Goal: Task Accomplishment & Management: Use online tool/utility

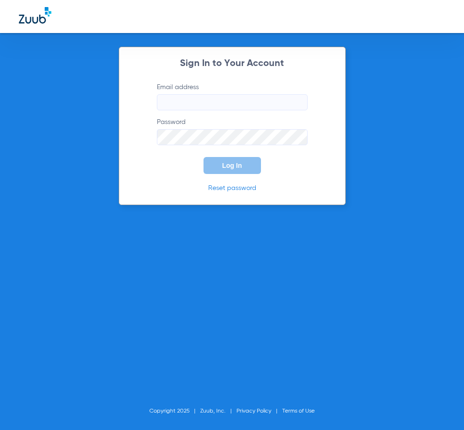
type input "[EMAIL_ADDRESS][DOMAIN_NAME]"
click at [232, 164] on span "Log In" at bounding box center [233, 166] width 20 height 8
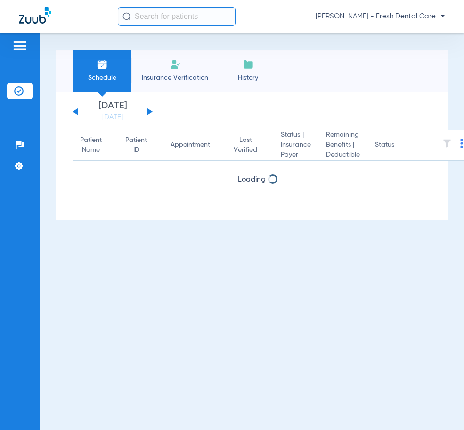
click at [214, 17] on input "text" at bounding box center [177, 16] width 118 height 19
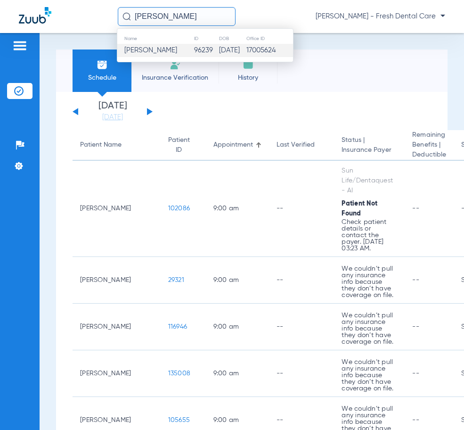
type input "[PERSON_NAME]"
click at [194, 49] on td "96239" at bounding box center [206, 50] width 25 height 13
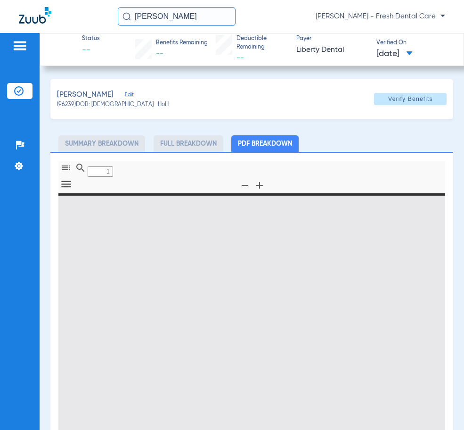
type input "0"
select select "page-width"
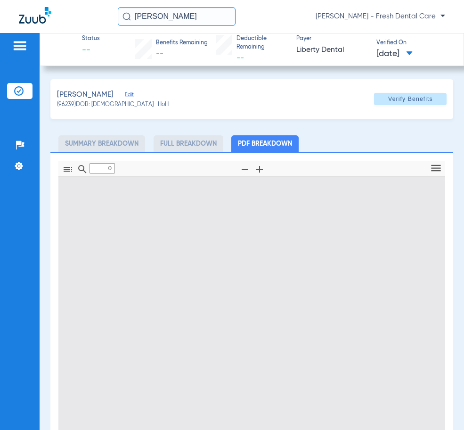
type input "1"
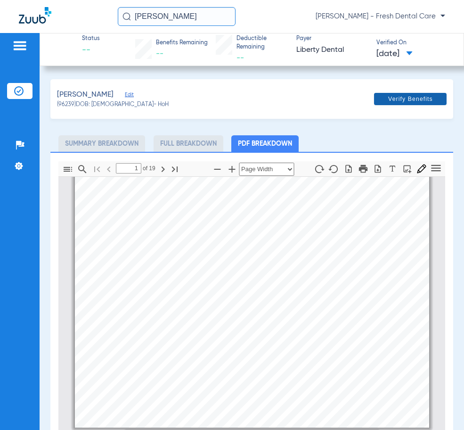
click at [400, 92] on span at bounding box center [410, 99] width 73 height 23
